Goal: Task Accomplishment & Management: Manage account settings

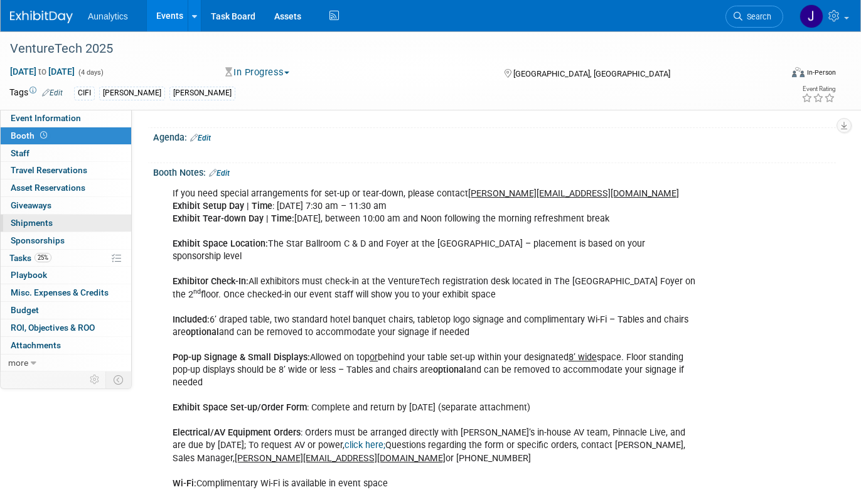
click at [72, 217] on link "0 Shipments 0" at bounding box center [66, 223] width 131 height 17
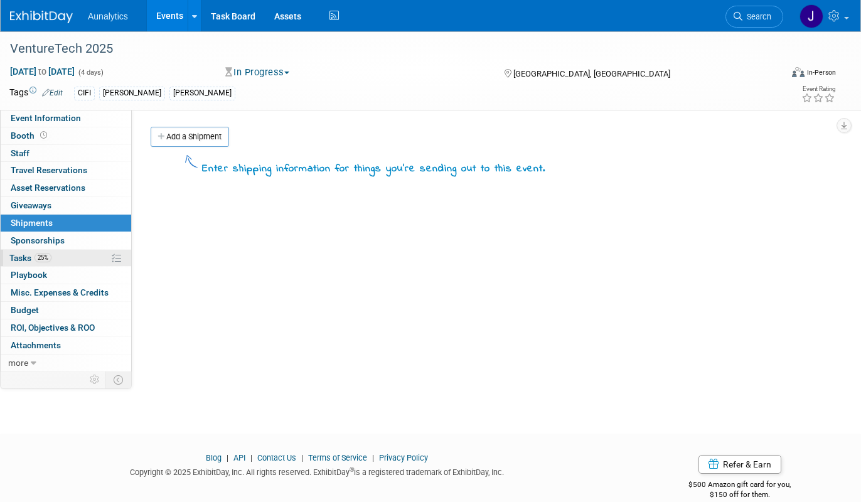
click at [63, 259] on link "25% Tasks 25%" at bounding box center [66, 258] width 131 height 17
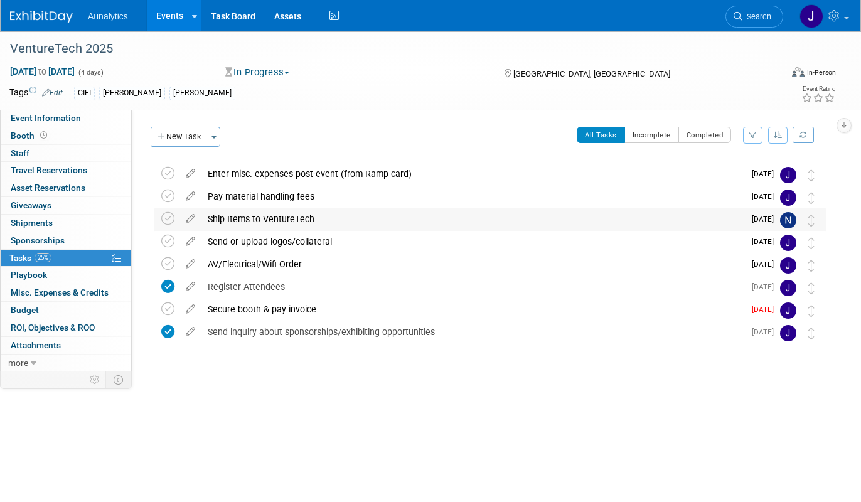
click at [253, 218] on div "Ship Items to VentureTech" at bounding box center [472, 218] width 543 height 21
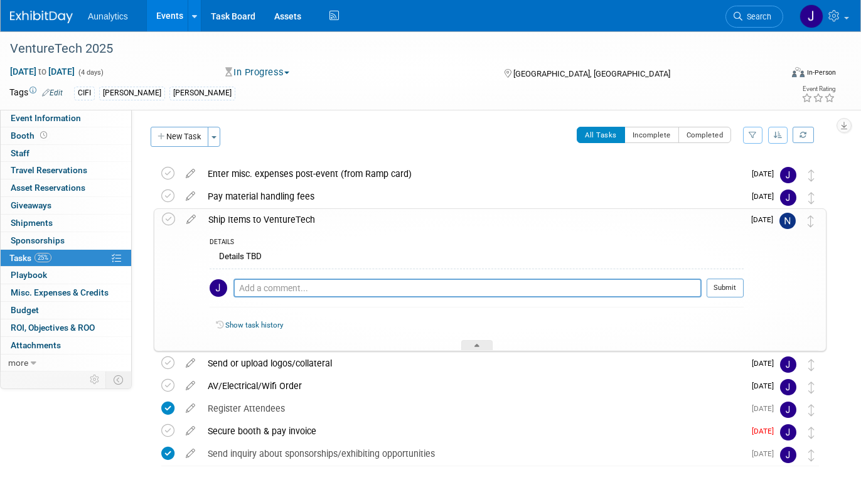
click at [171, 20] on link "Events" at bounding box center [170, 15] width 46 height 31
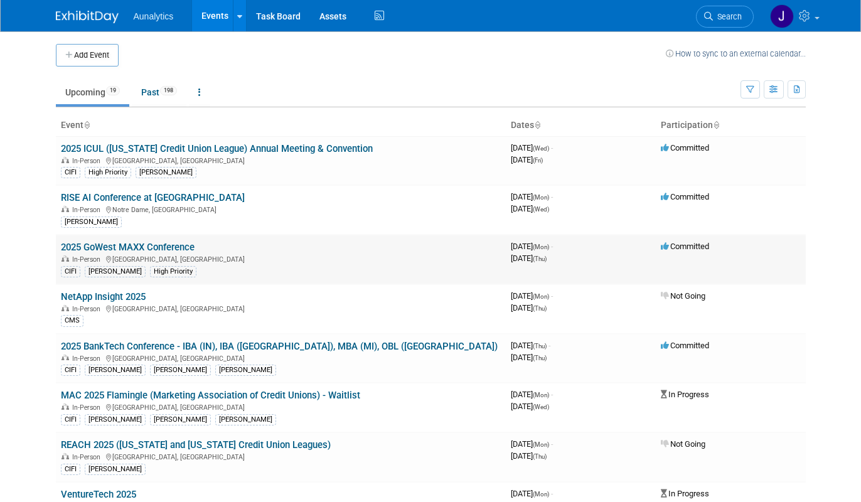
click at [147, 246] on link "2025 GoWest MAXX Conference" at bounding box center [128, 247] width 134 height 11
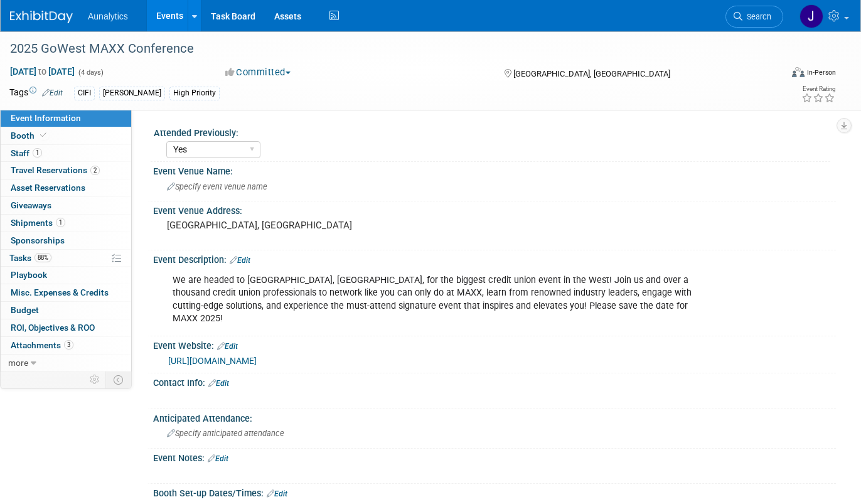
select select "Yes"
click at [58, 255] on link "88% Tasks 88%" at bounding box center [66, 258] width 131 height 17
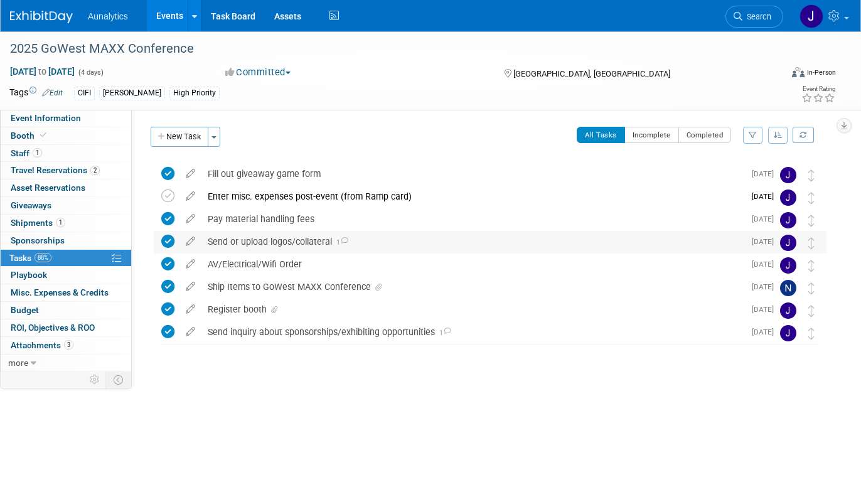
click at [239, 245] on div "Send or upload logos/collateral 1" at bounding box center [472, 241] width 543 height 21
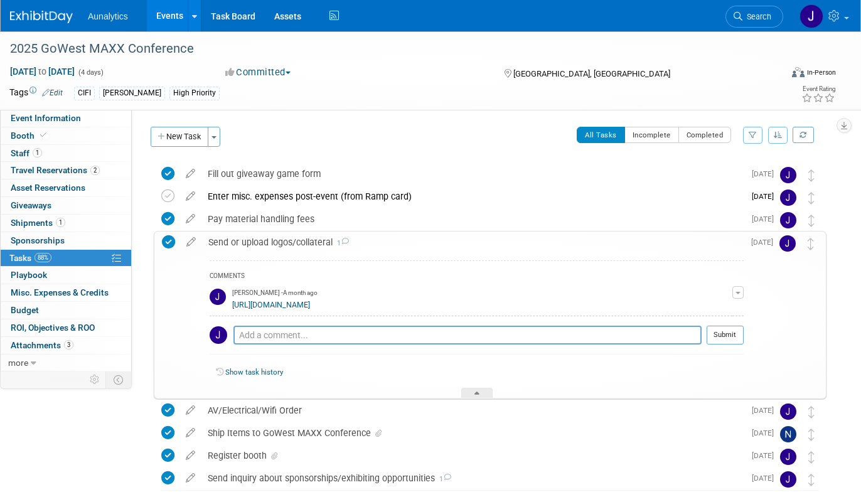
click at [260, 241] on div "Send or upload logos/collateral 1" at bounding box center [473, 242] width 542 height 21
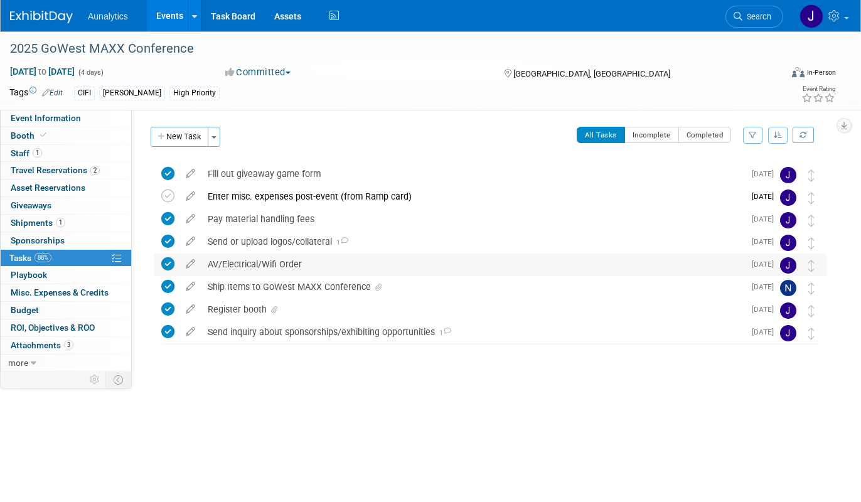
click at [255, 267] on div "AV/Electrical/Wifi Order" at bounding box center [472, 264] width 543 height 21
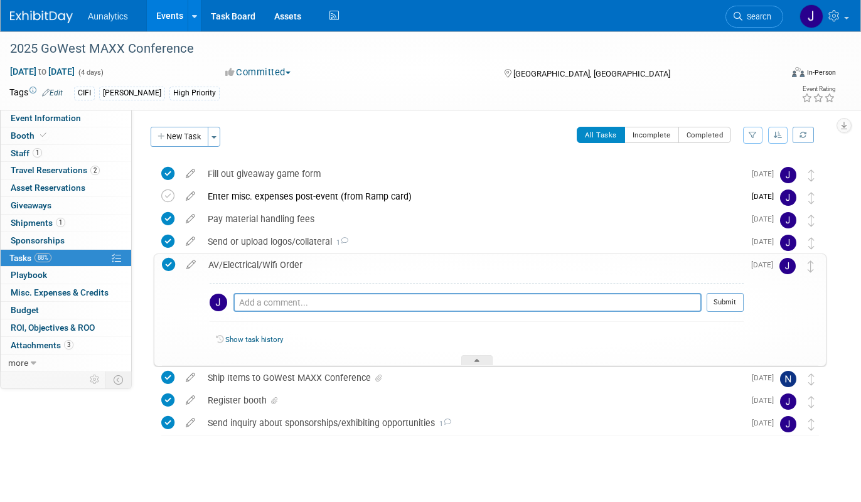
click at [255, 267] on div "AV/Electrical/Wifi Order" at bounding box center [473, 264] width 542 height 21
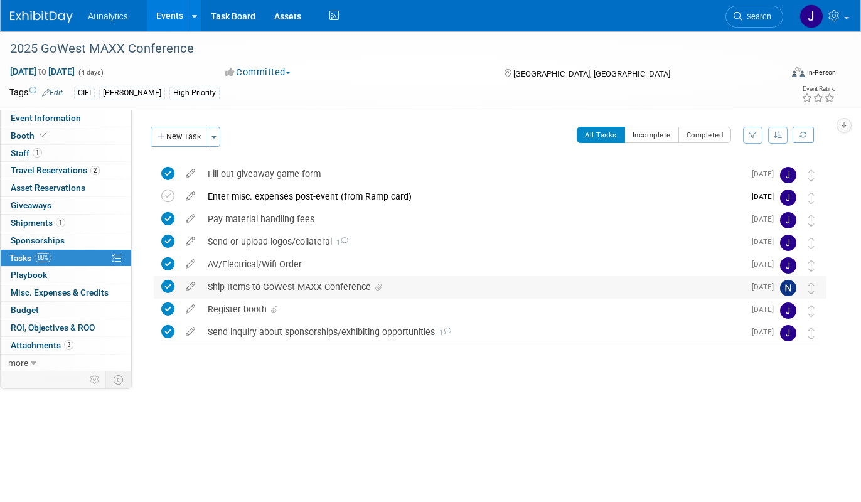
click at [254, 292] on div "Ship Items to GoWest MAXX Conference" at bounding box center [472, 286] width 543 height 21
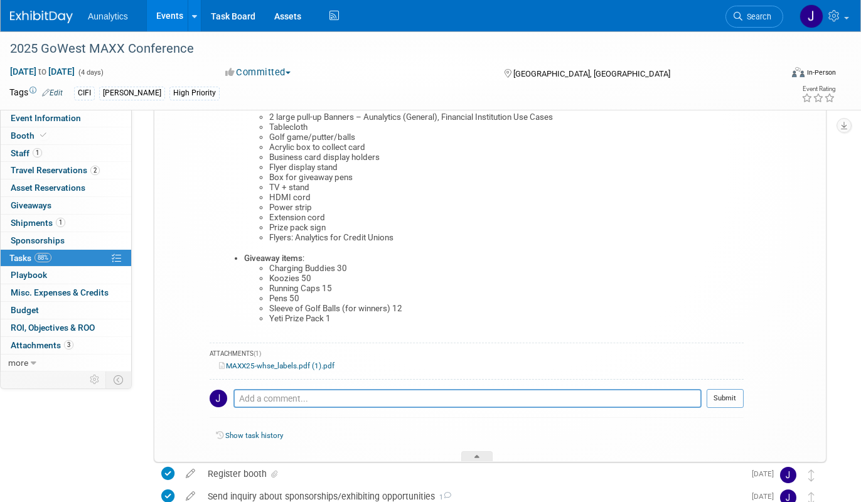
scroll to position [377, 0]
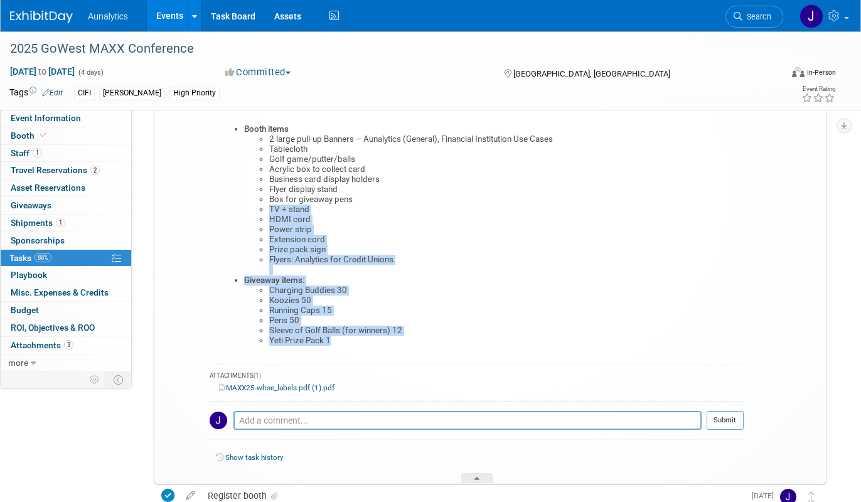
drag, startPoint x: 358, startPoint y: 343, endPoint x: 226, endPoint y: 212, distance: 186.0
click at [226, 212] on ul "Booth items 2 large pull-up Banners – Aunalytics (General), Financial Instituti…" at bounding box center [481, 235] width 525 height 222
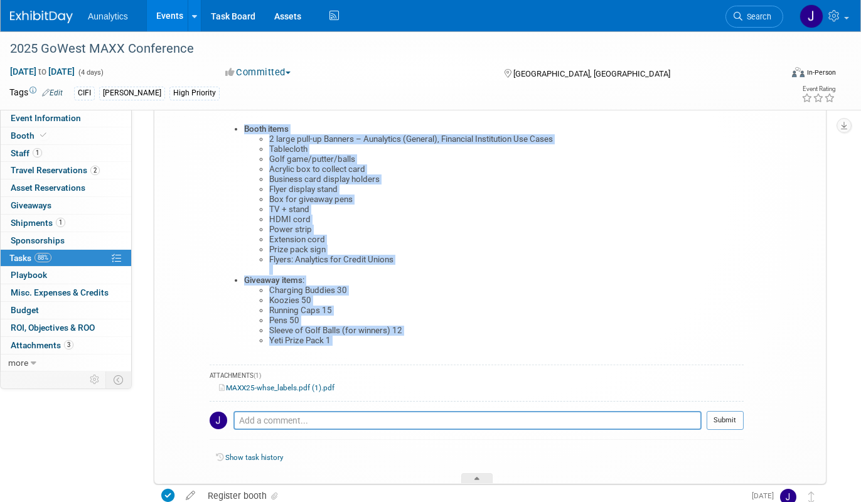
drag, startPoint x: 240, startPoint y: 127, endPoint x: 353, endPoint y: 359, distance: 258.5
click at [353, 359] on div "DETAILS Use attached labels Advance Warehouse receiving: September 12, 2025 - O…" at bounding box center [473, 202] width 542 height 562
copy div "Booth items 2 large pull-up Banners – Aunalytics (General), Financial Instituti…"
click at [353, 359] on div "DETAILS Use attached labels Advance Warehouse receiving: September 12, 2025 - O…" at bounding box center [473, 202] width 542 height 562
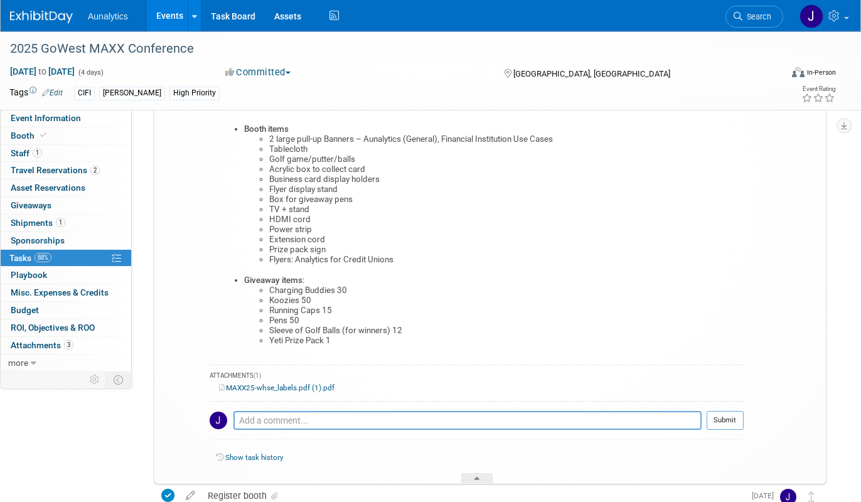
click at [164, 12] on link "Events" at bounding box center [170, 15] width 46 height 31
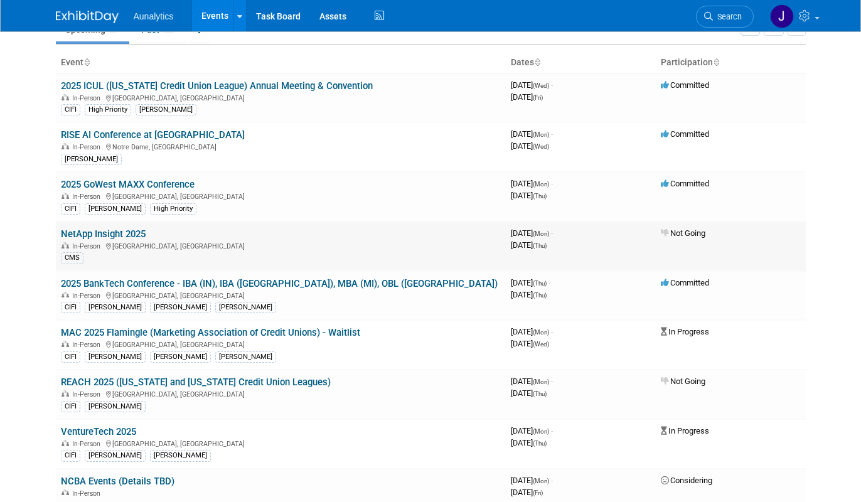
scroll to position [63, 0]
click at [90, 431] on link "VentureTech 2025" at bounding box center [98, 431] width 75 height 11
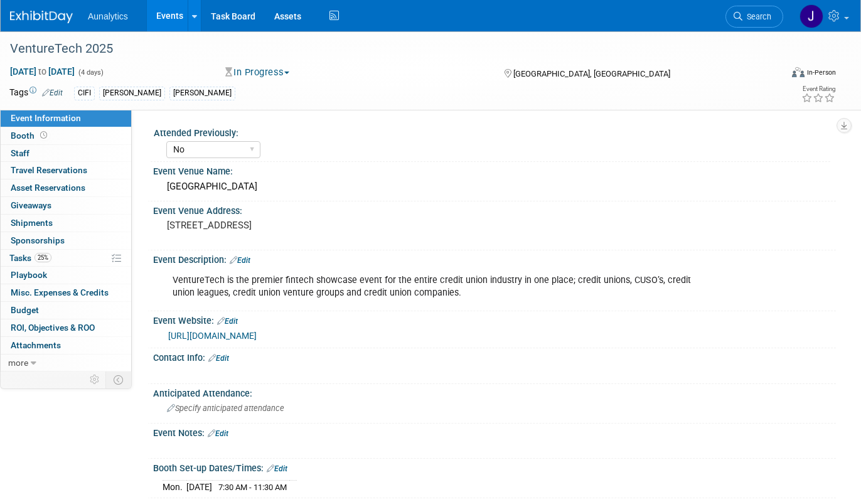
select select "No"
click at [65, 264] on link "25% Tasks 25%" at bounding box center [66, 258] width 131 height 17
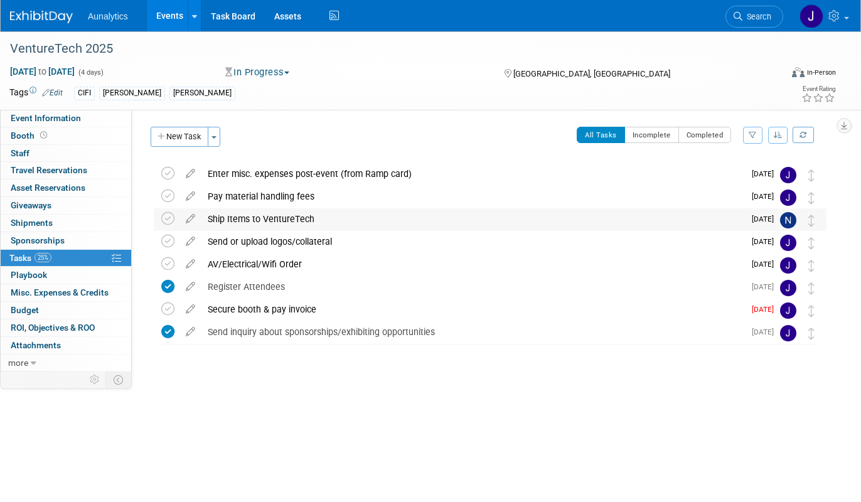
click at [240, 222] on div "Ship Items to VentureTech" at bounding box center [472, 218] width 543 height 21
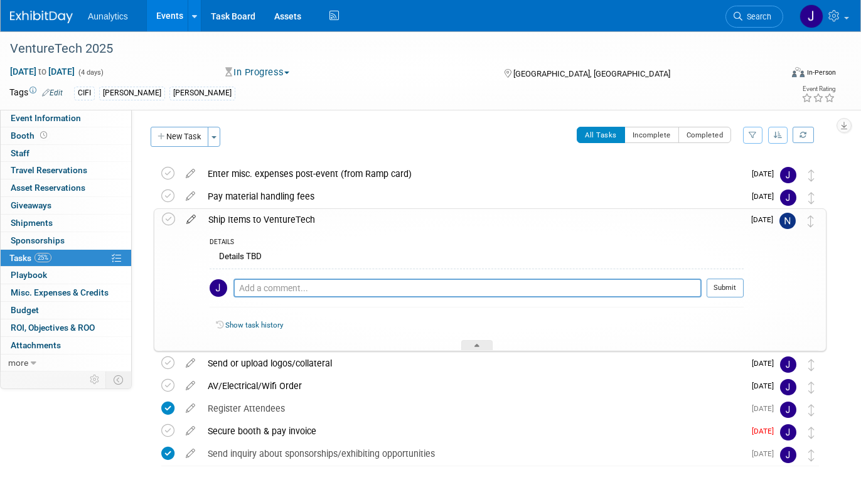
click at [190, 217] on icon at bounding box center [191, 217] width 22 height 16
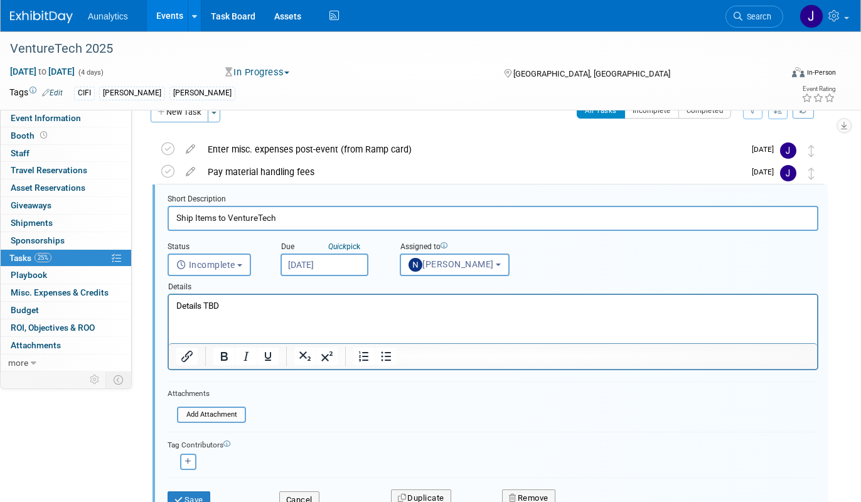
scroll to position [25, 0]
click at [257, 304] on p "Details TBD" at bounding box center [493, 305] width 634 height 12
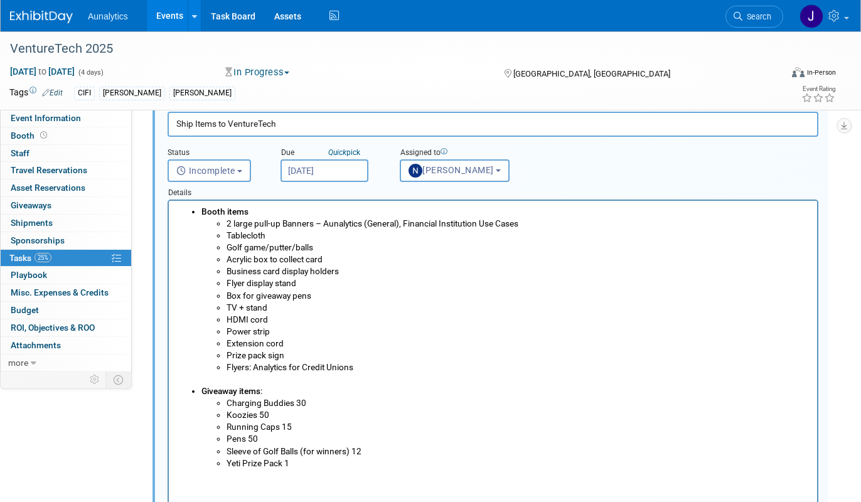
scroll to position [119, 0]
drag, startPoint x: 308, startPoint y: 461, endPoint x: 221, endPoint y: 461, distance: 86.6
click at [227, 461] on li "Yeti Prize Pack 1" at bounding box center [519, 463] width 584 height 12
click at [188, 212] on ul "Booth items 2 large pull-up Banners – Aunalytics (General), Financial Instituti…" at bounding box center [493, 331] width 634 height 252
